Goal: Find specific page/section: Find specific page/section

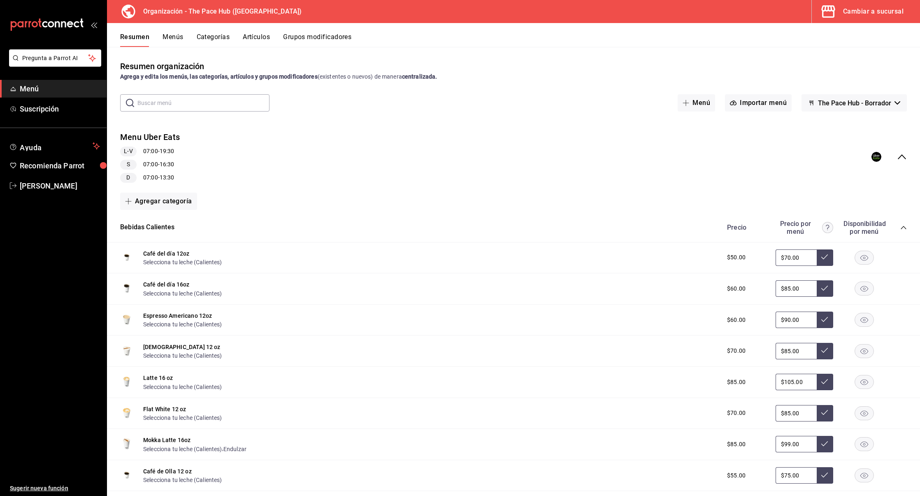
click at [859, 21] on button "Cambiar a sucursal" at bounding box center [863, 11] width 102 height 23
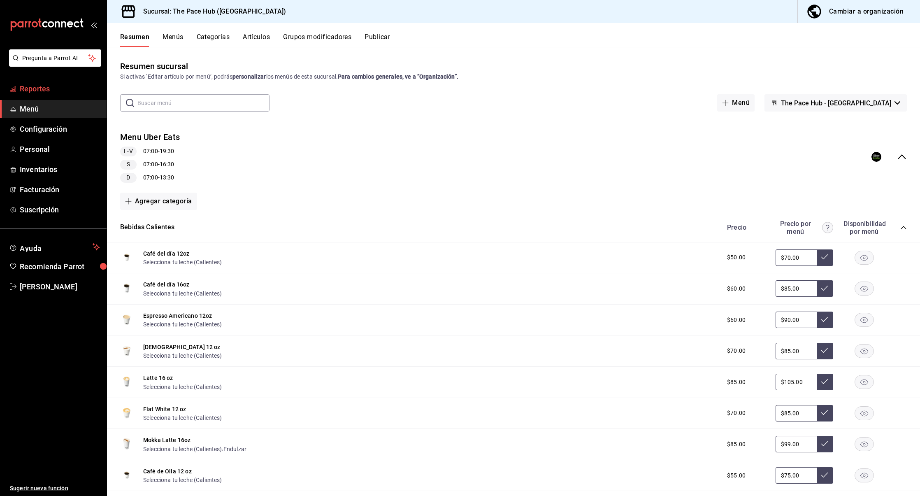
click at [35, 81] on link "Reportes" at bounding box center [53, 89] width 107 height 18
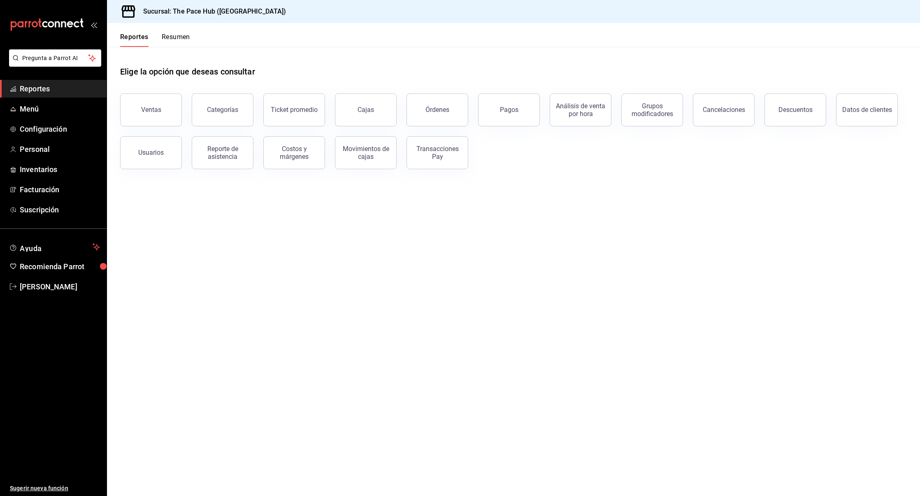
click at [149, 37] on div "Reportes Resumen" at bounding box center [155, 40] width 70 height 14
click at [166, 31] on div "Reportes Resumen" at bounding box center [148, 35] width 83 height 24
click at [174, 38] on button "Resumen" at bounding box center [176, 40] width 28 height 14
